Goal: Find specific page/section: Find specific page/section

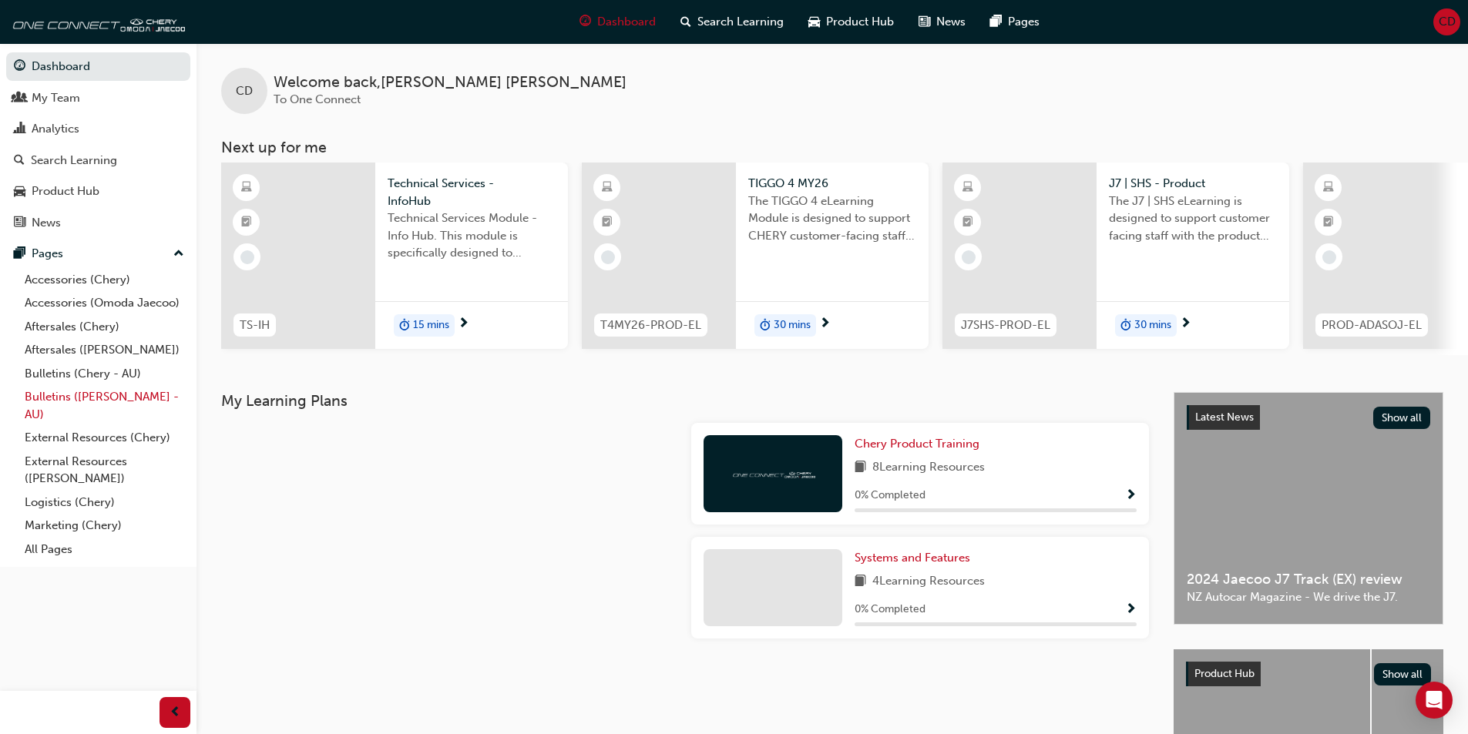
click at [146, 398] on link "Bulletins ([PERSON_NAME] - AU)" at bounding box center [104, 405] width 172 height 41
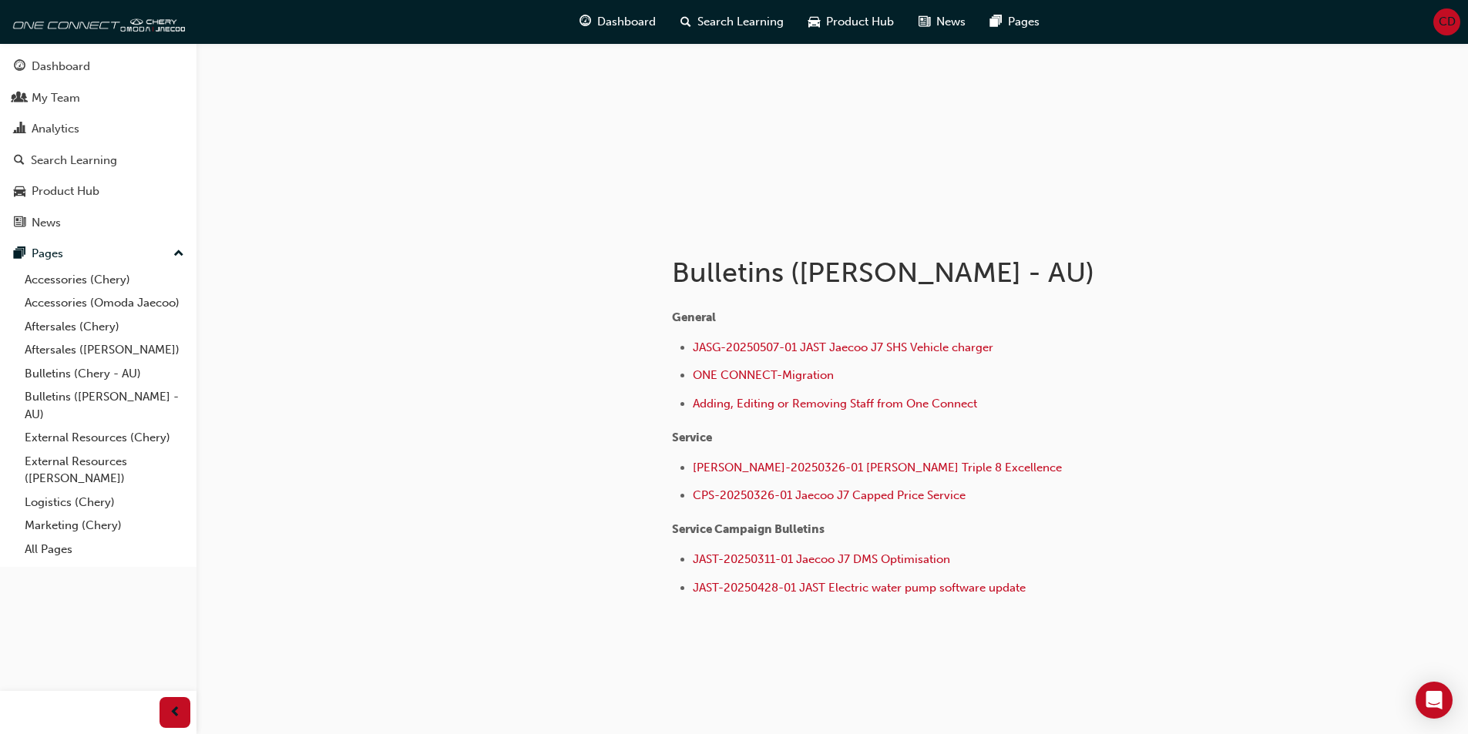
scroll to position [142, 0]
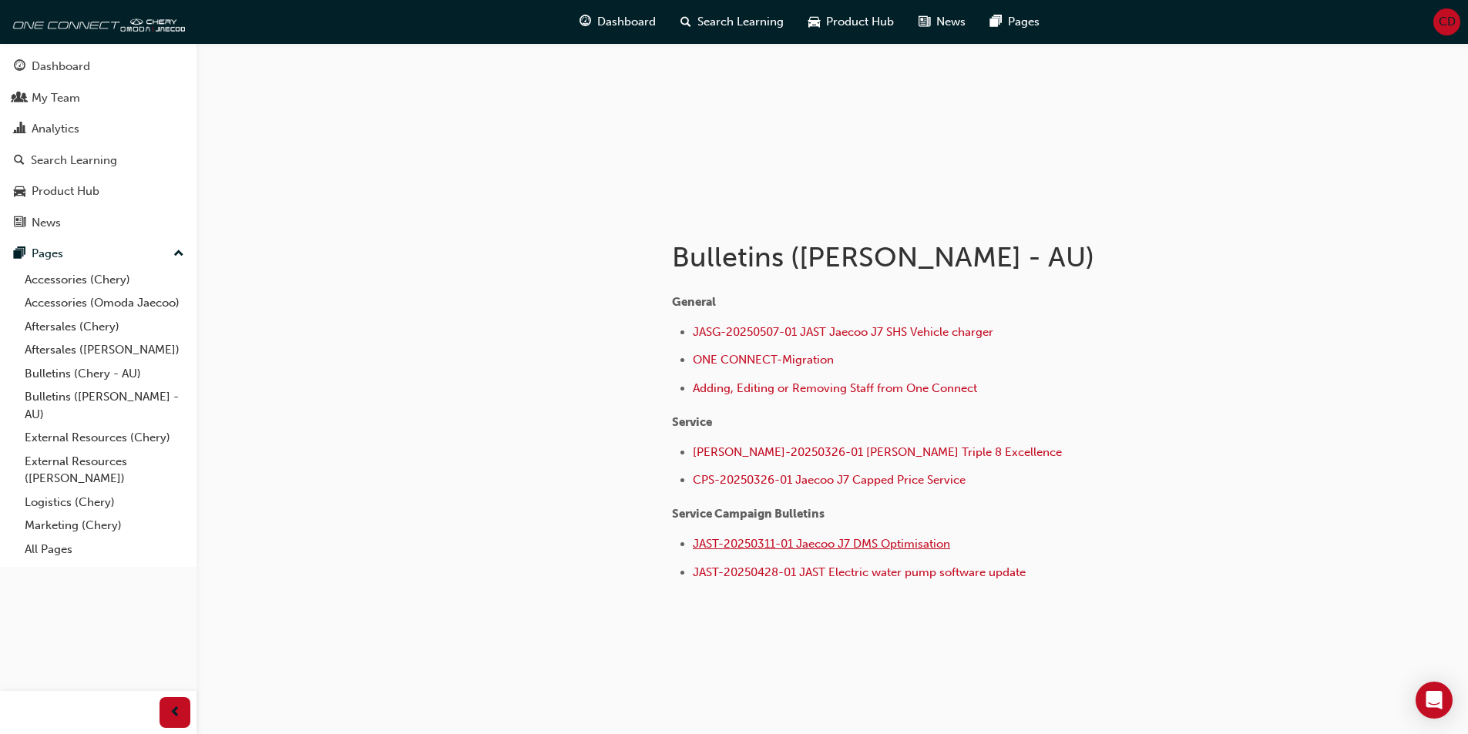
click at [909, 549] on span "JAST-20250311-01 Jaecoo J7 DMS Optimisation" at bounding box center [821, 544] width 257 height 14
